Goal: Information Seeking & Learning: Learn about a topic

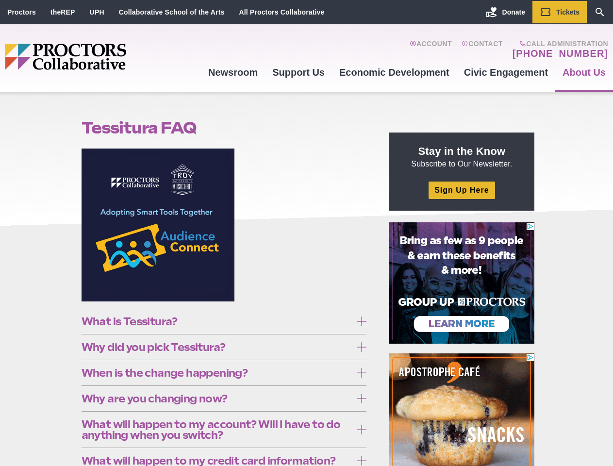
click at [306, 233] on figure at bounding box center [223, 228] width 285 height 160
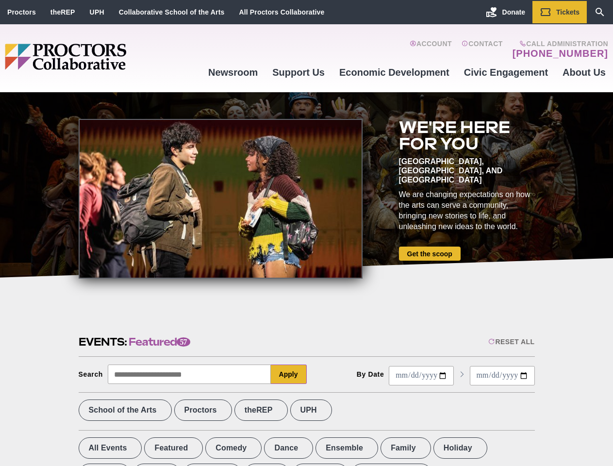
click at [306, 233] on div at bounding box center [221, 199] width 284 height 160
click at [510, 341] on div "Reset All" at bounding box center [511, 342] width 46 height 8
click at [289, 374] on button "Apply" at bounding box center [289, 373] width 36 height 19
